Goal: Task Accomplishment & Management: Use online tool/utility

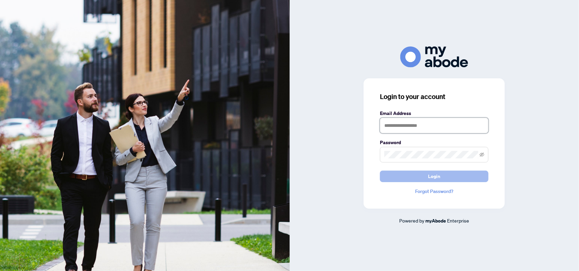
type input "**********"
click at [440, 178] on span "Login" at bounding box center [434, 176] width 12 height 11
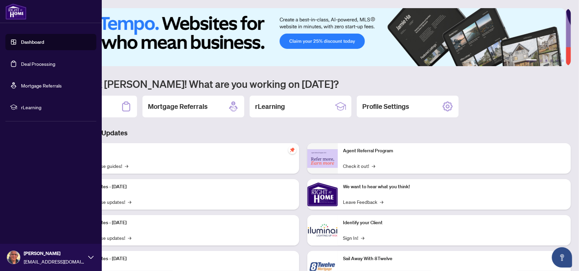
click at [21, 63] on link "Deal Processing" at bounding box center [38, 64] width 34 height 6
click at [27, 64] on link "Deal Processing" at bounding box center [38, 64] width 34 height 6
